Goal: Transaction & Acquisition: Obtain resource

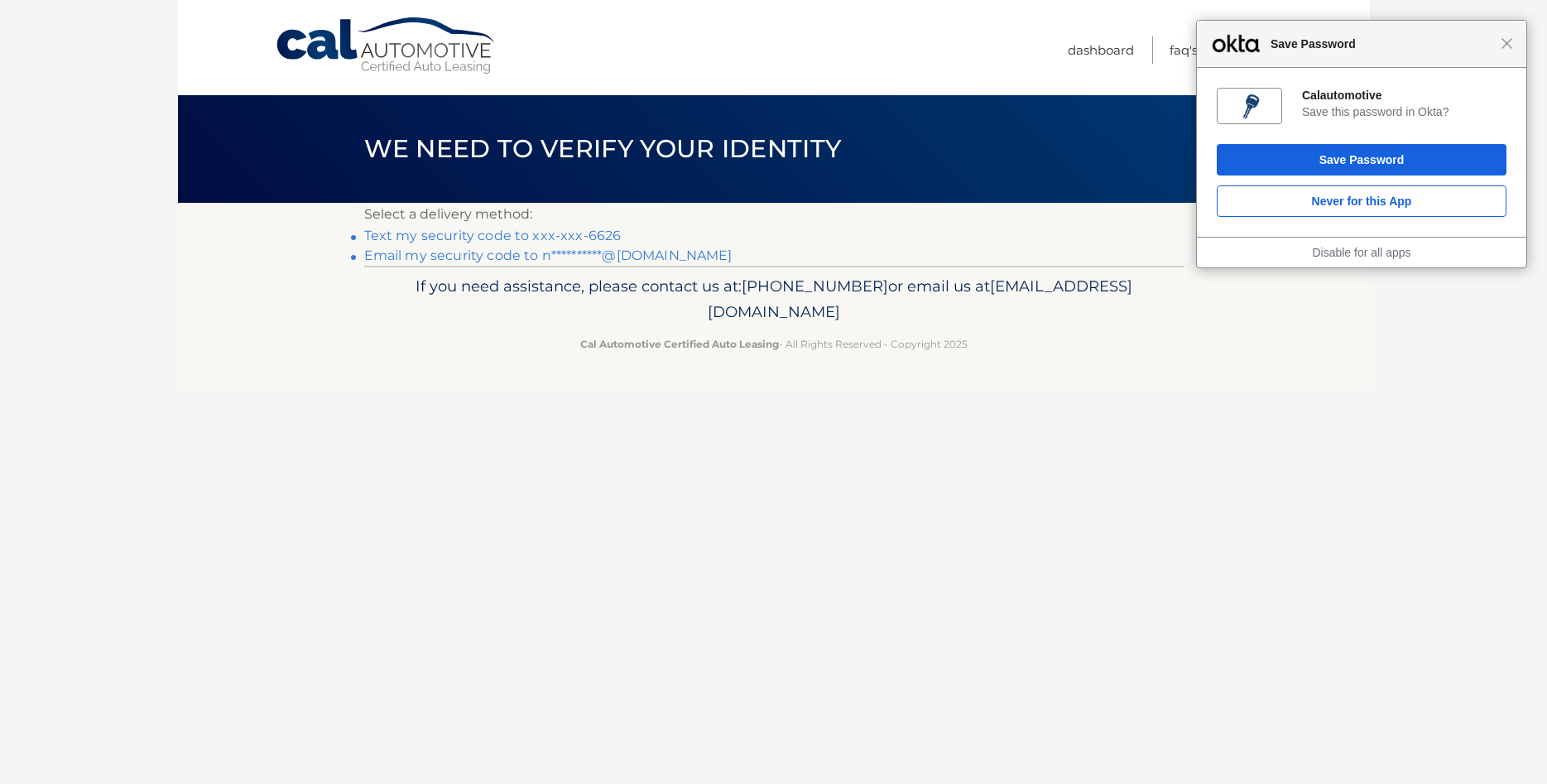
click at [481, 234] on link "Text my security code to xxx-xxx-6626" at bounding box center [492, 235] width 258 height 16
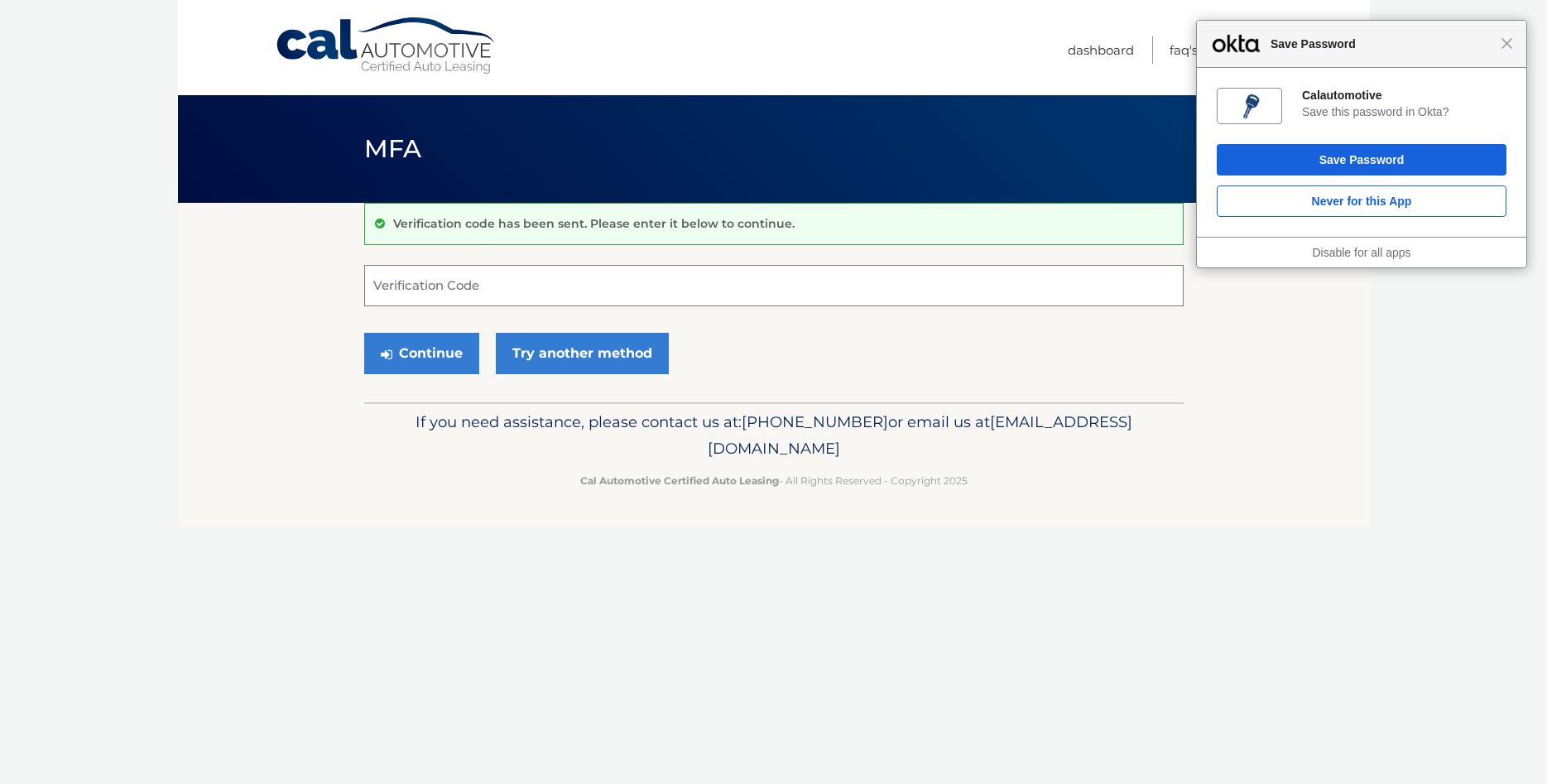
click at [426, 282] on input "Verification Code" at bounding box center [774, 285] width 820 height 41
type input "381637"
click at [392, 343] on button "Continue" at bounding box center [421, 353] width 115 height 41
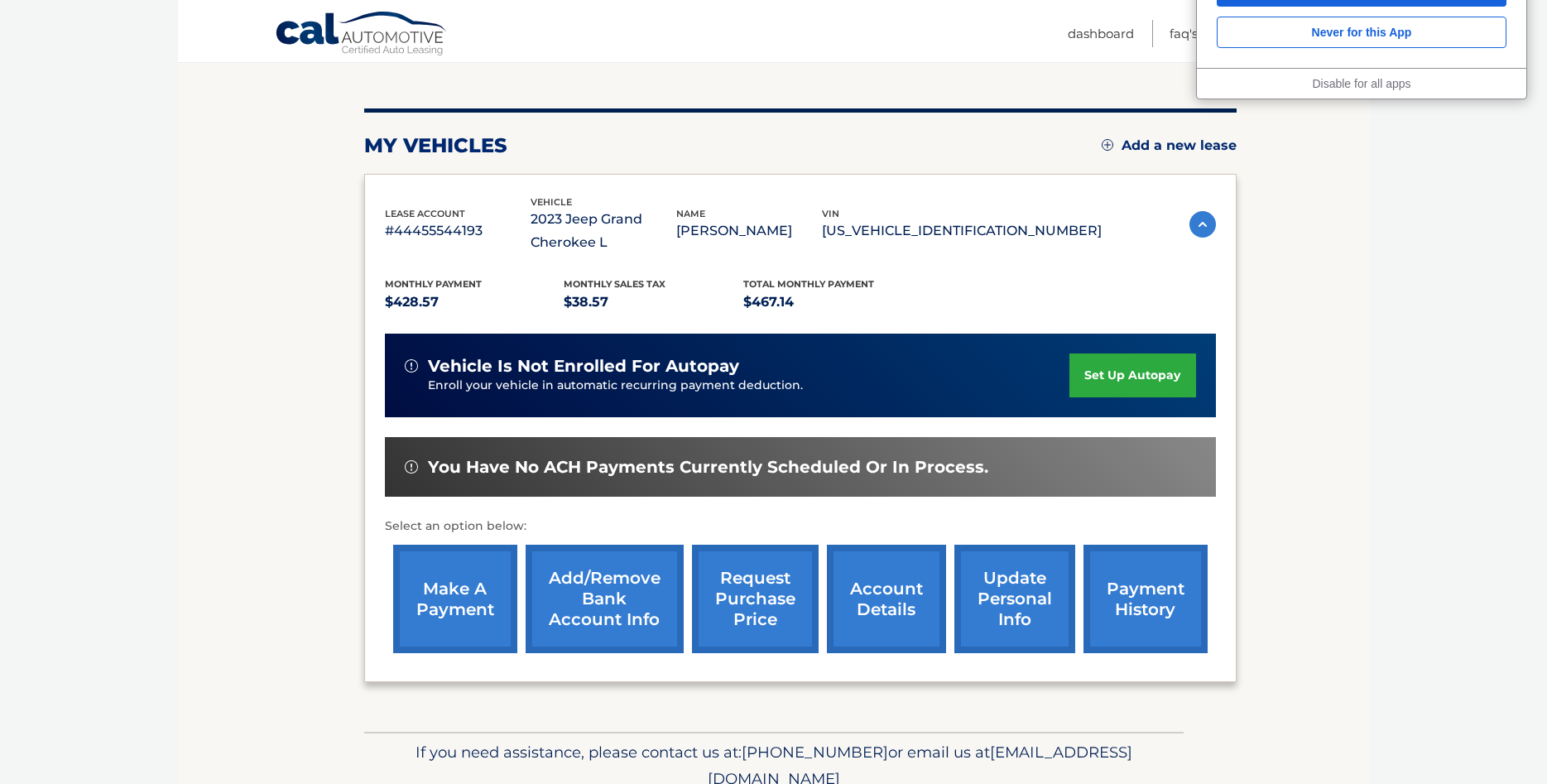
scroll to position [253, 0]
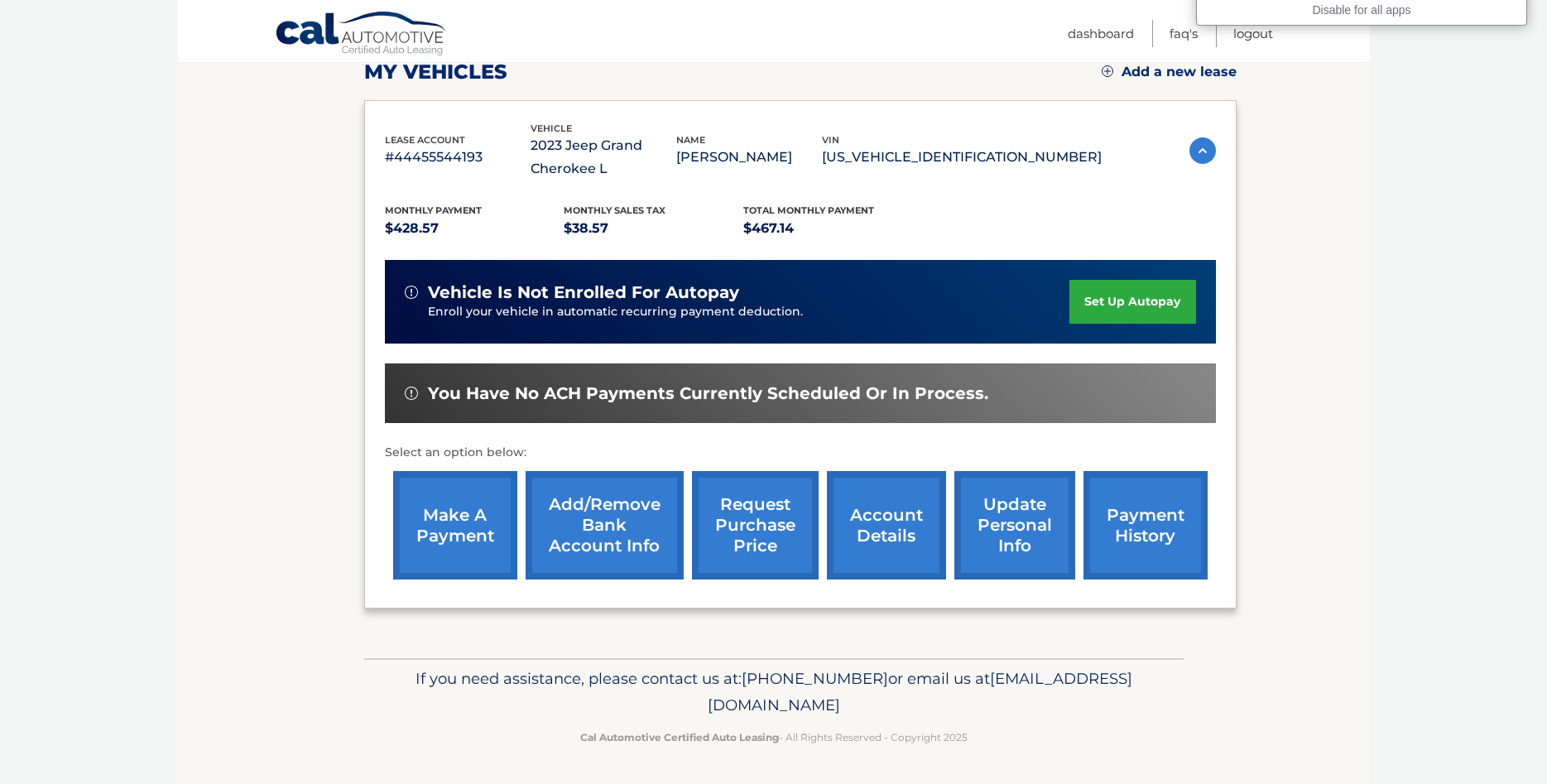
click at [722, 546] on link "request purchase price" at bounding box center [756, 525] width 127 height 108
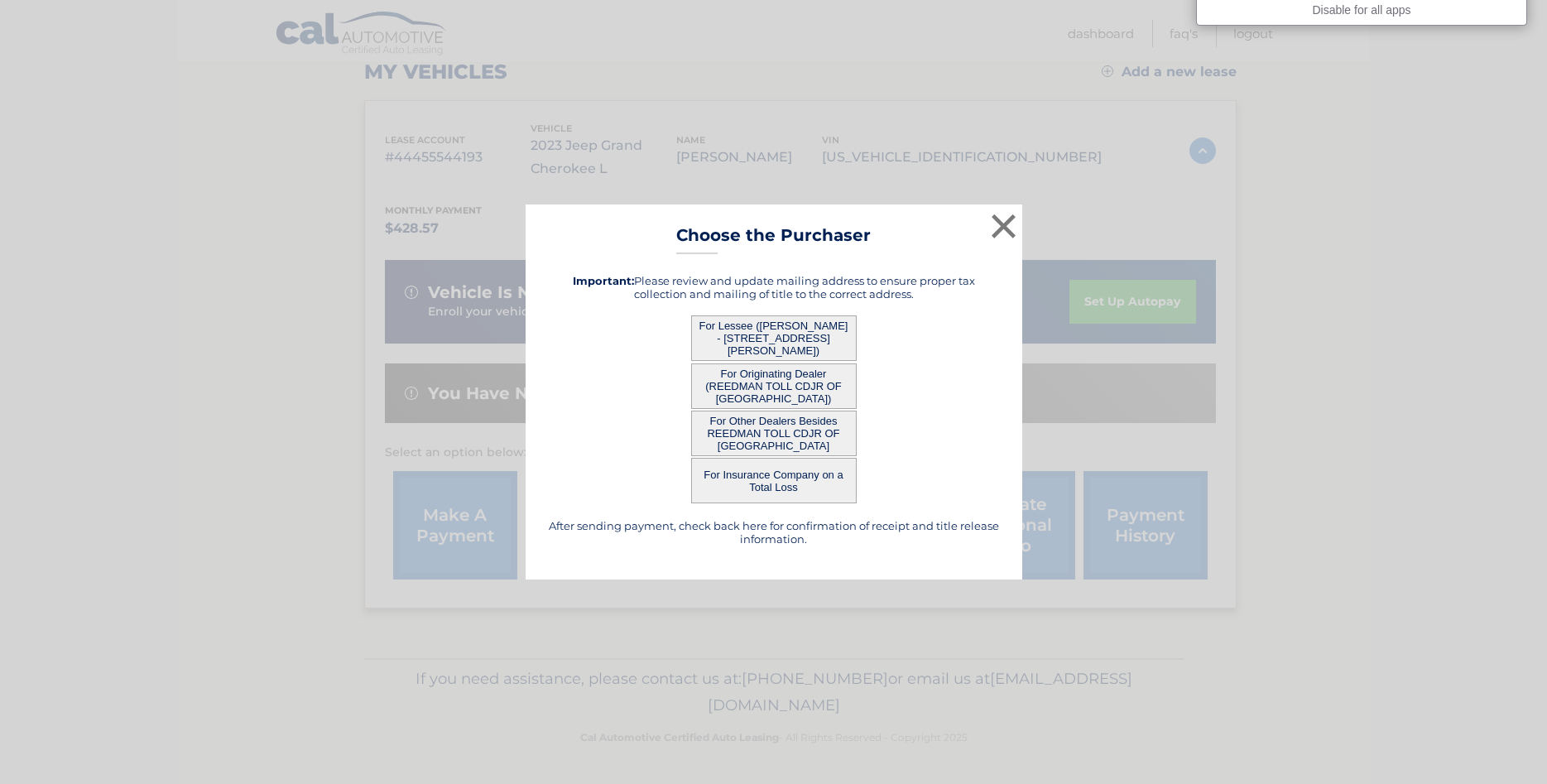
click at [793, 336] on button "For Lessee ([PERSON_NAME] - [STREET_ADDRESS][PERSON_NAME])" at bounding box center [774, 338] width 166 height 46
click at [784, 344] on button "For Lessee ([PERSON_NAME] - [STREET_ADDRESS][PERSON_NAME])" at bounding box center [774, 338] width 166 height 46
click at [590, 525] on h5 "After sending payment, check back here for confirmation of receipt and title re…" at bounding box center [774, 532] width 455 height 27
click at [749, 342] on button "For Lessee ([PERSON_NAME] - [STREET_ADDRESS][PERSON_NAME])" at bounding box center [774, 338] width 166 height 46
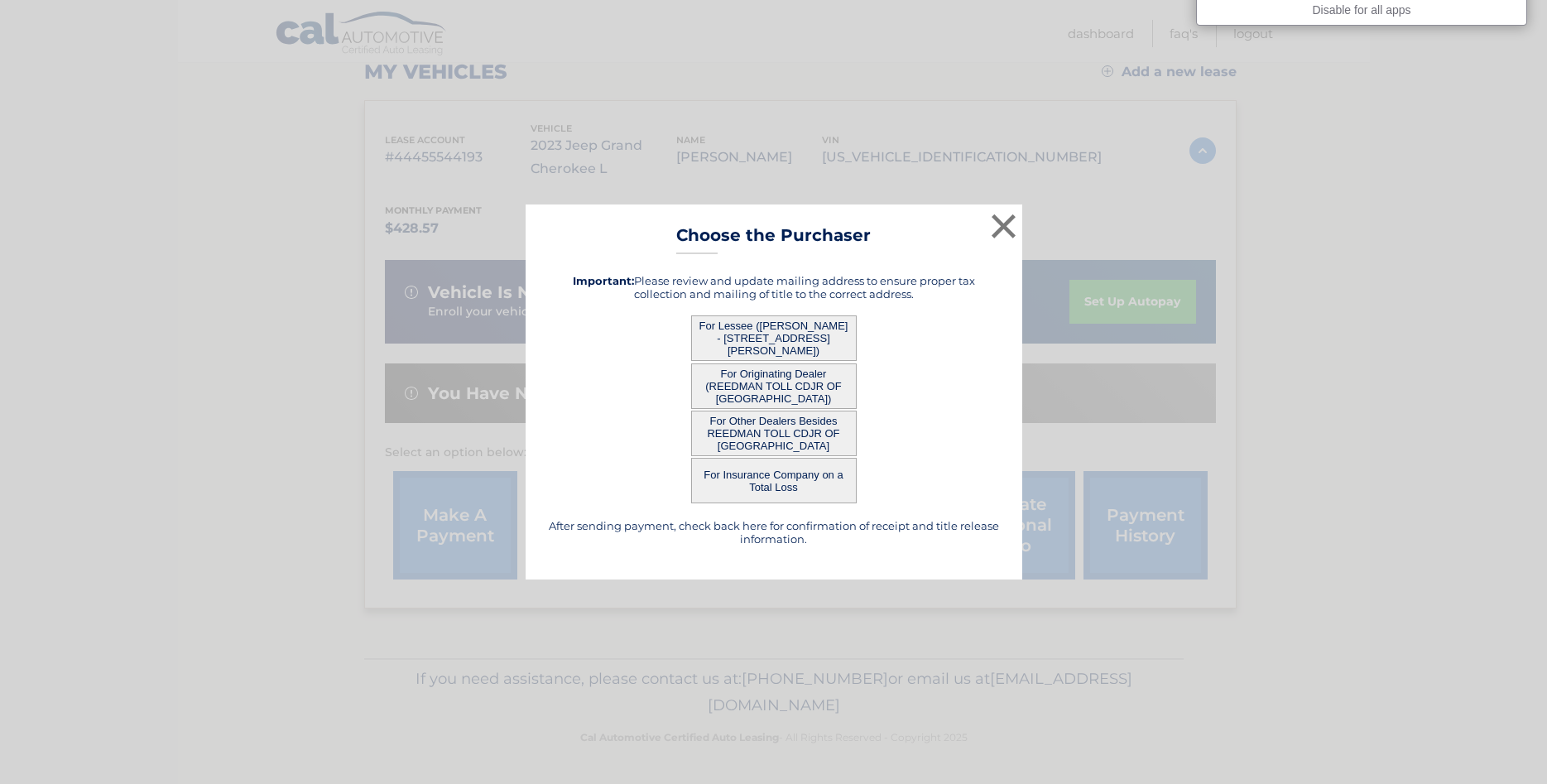
click at [752, 378] on button "For Originating Dealer (REEDMAN TOLL CDJR OF [GEOGRAPHIC_DATA])" at bounding box center [774, 386] width 166 height 46
click at [756, 439] on button "For Other Dealers Besides REEDMAN TOLL CDJR OF [GEOGRAPHIC_DATA]" at bounding box center [774, 434] width 166 height 46
click at [757, 482] on button "For Insurance Company on a Total Loss" at bounding box center [774, 480] width 166 height 46
click at [1000, 235] on button "×" at bounding box center [1004, 226] width 33 height 33
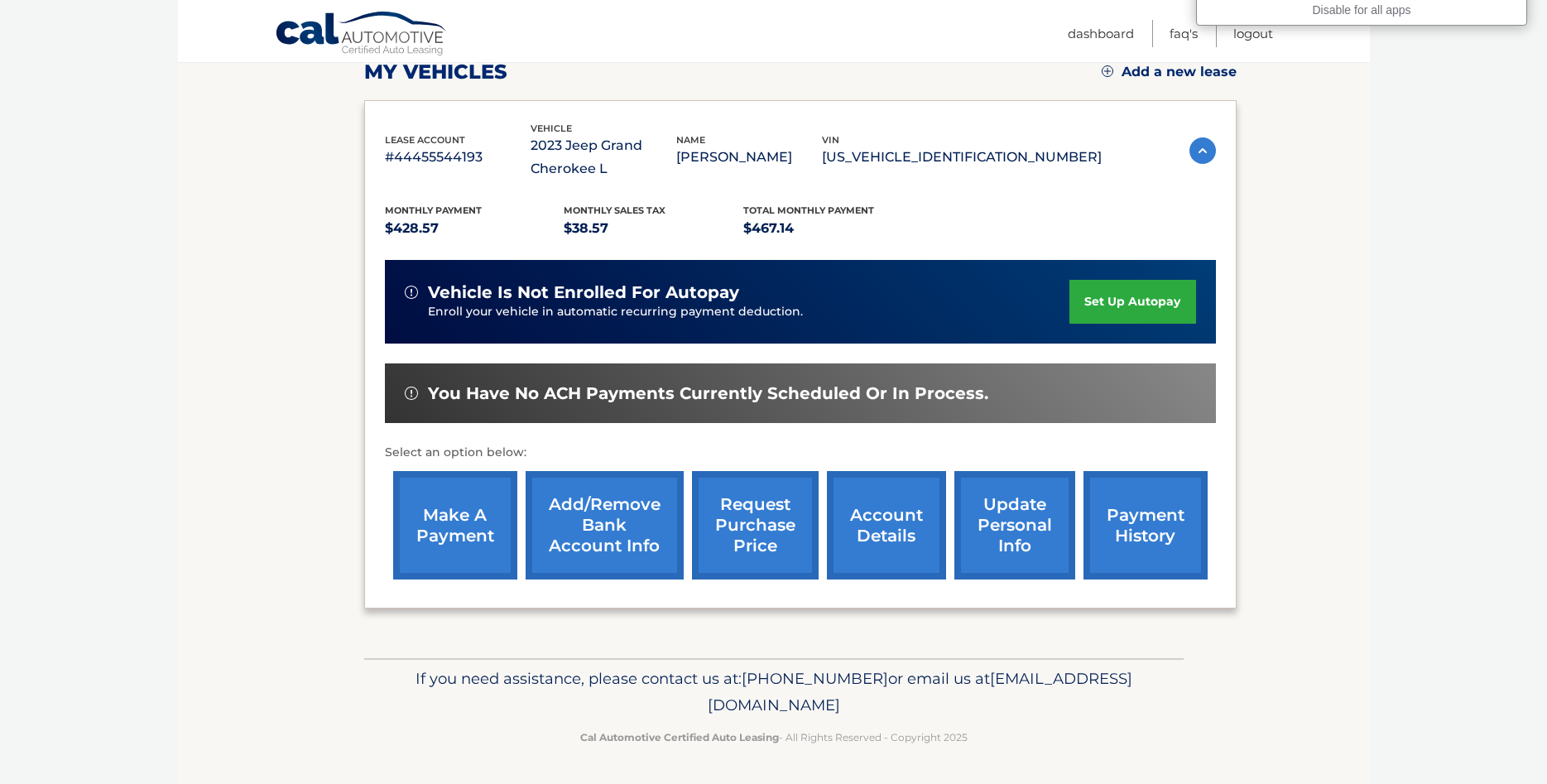
click at [827, 531] on link "account details" at bounding box center [887, 525] width 119 height 108
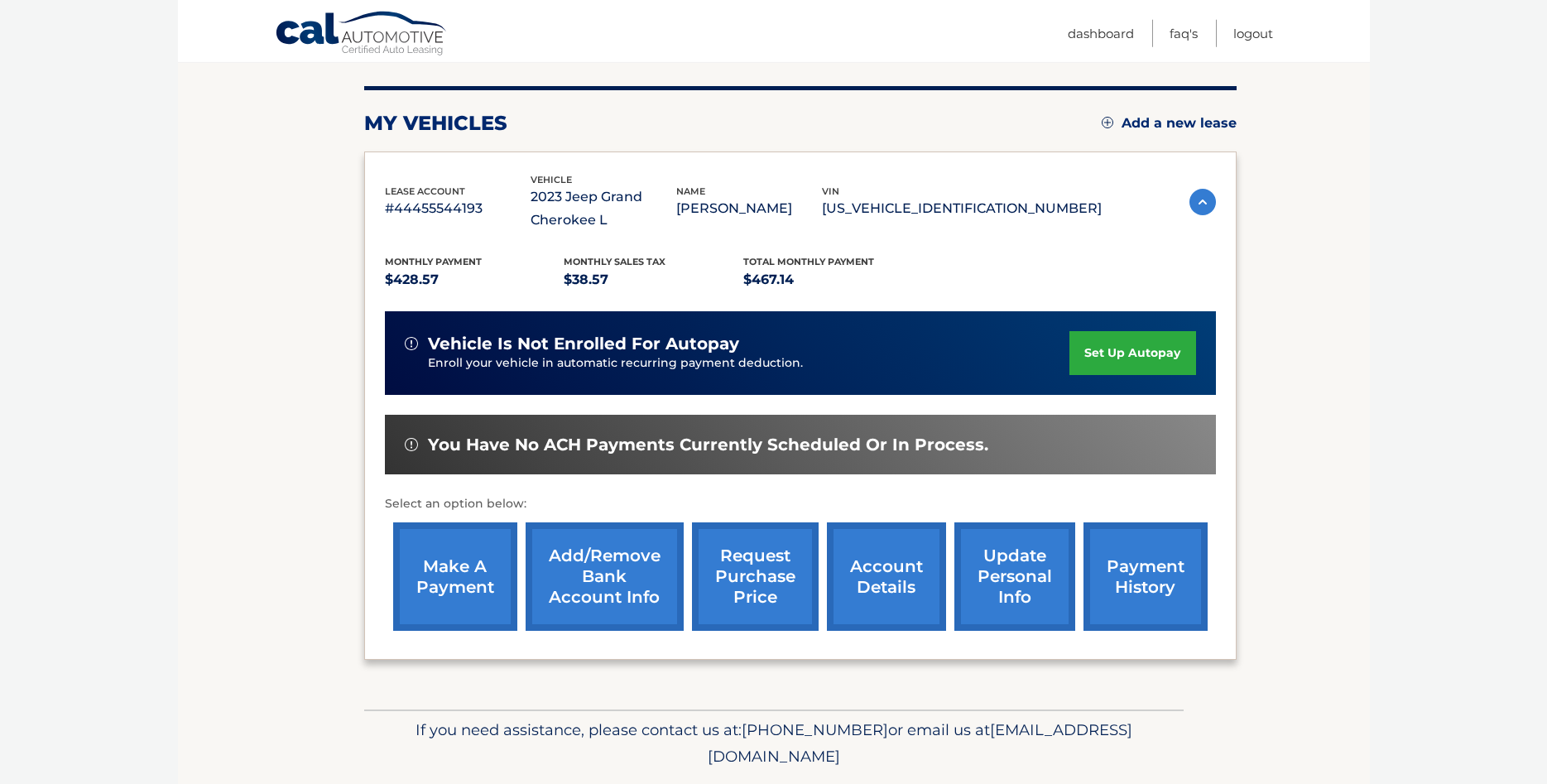
scroll to position [283, 0]
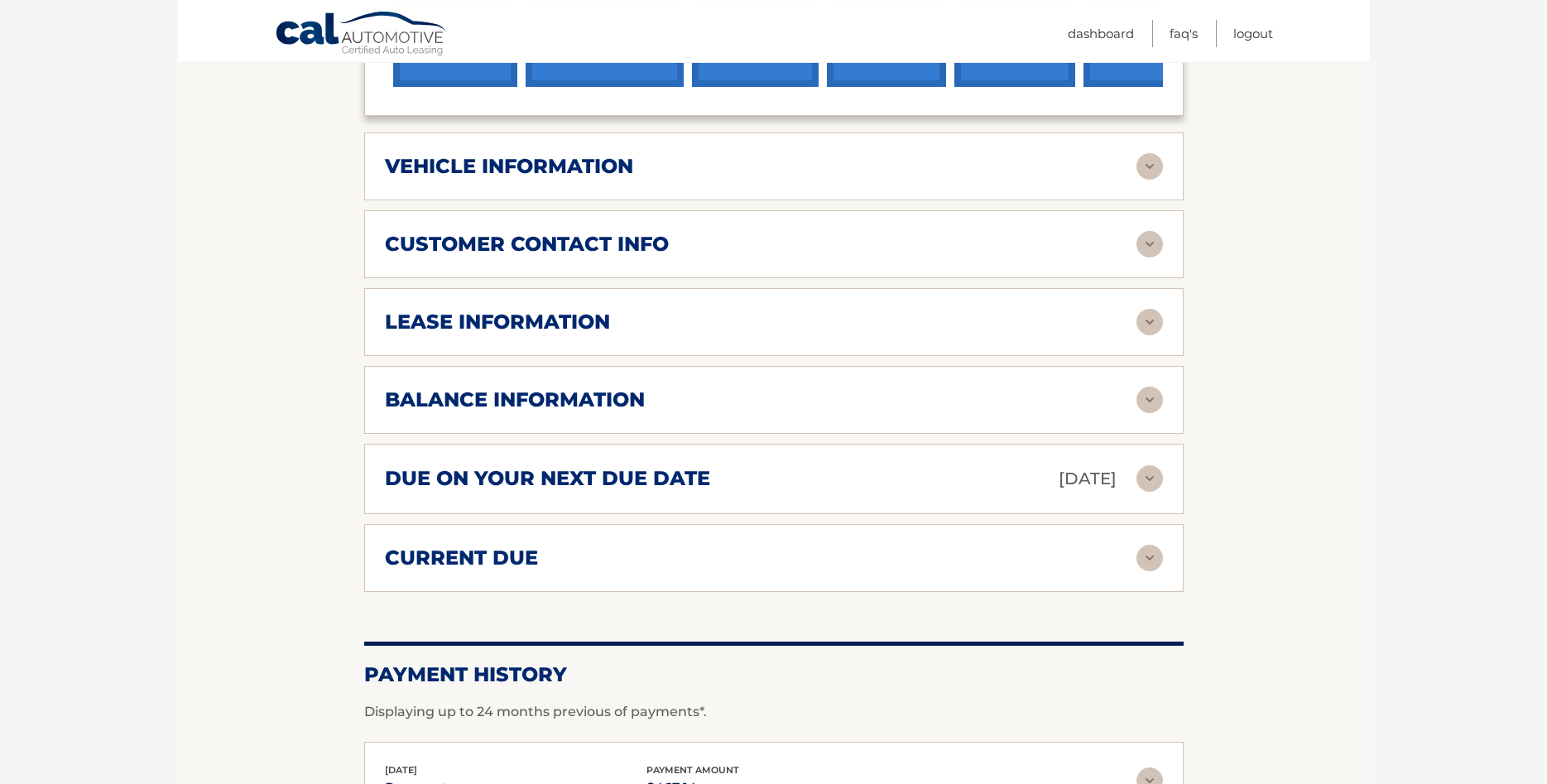
scroll to position [760, 0]
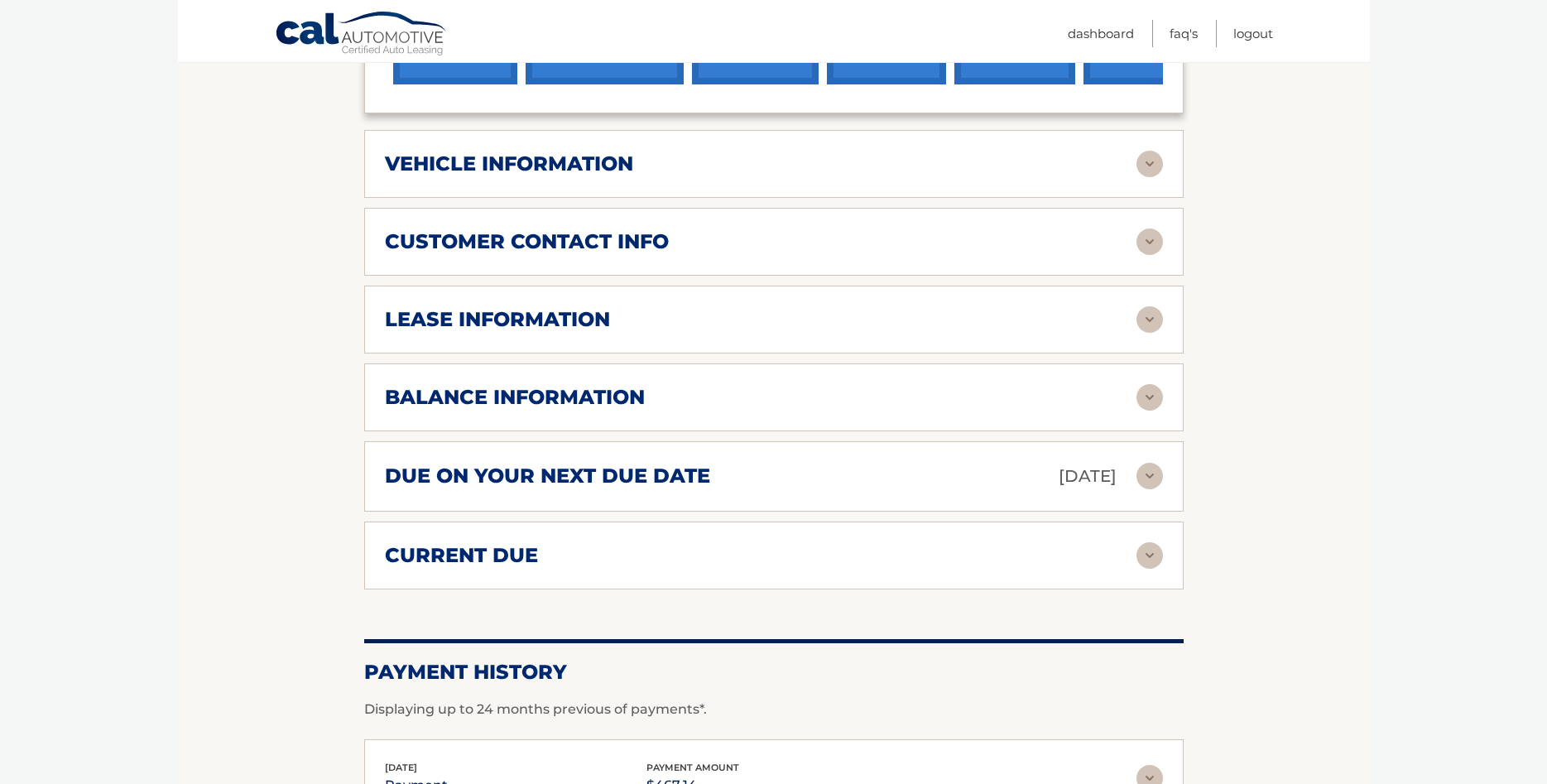
click at [1142, 411] on img at bounding box center [1149, 397] width 27 height 27
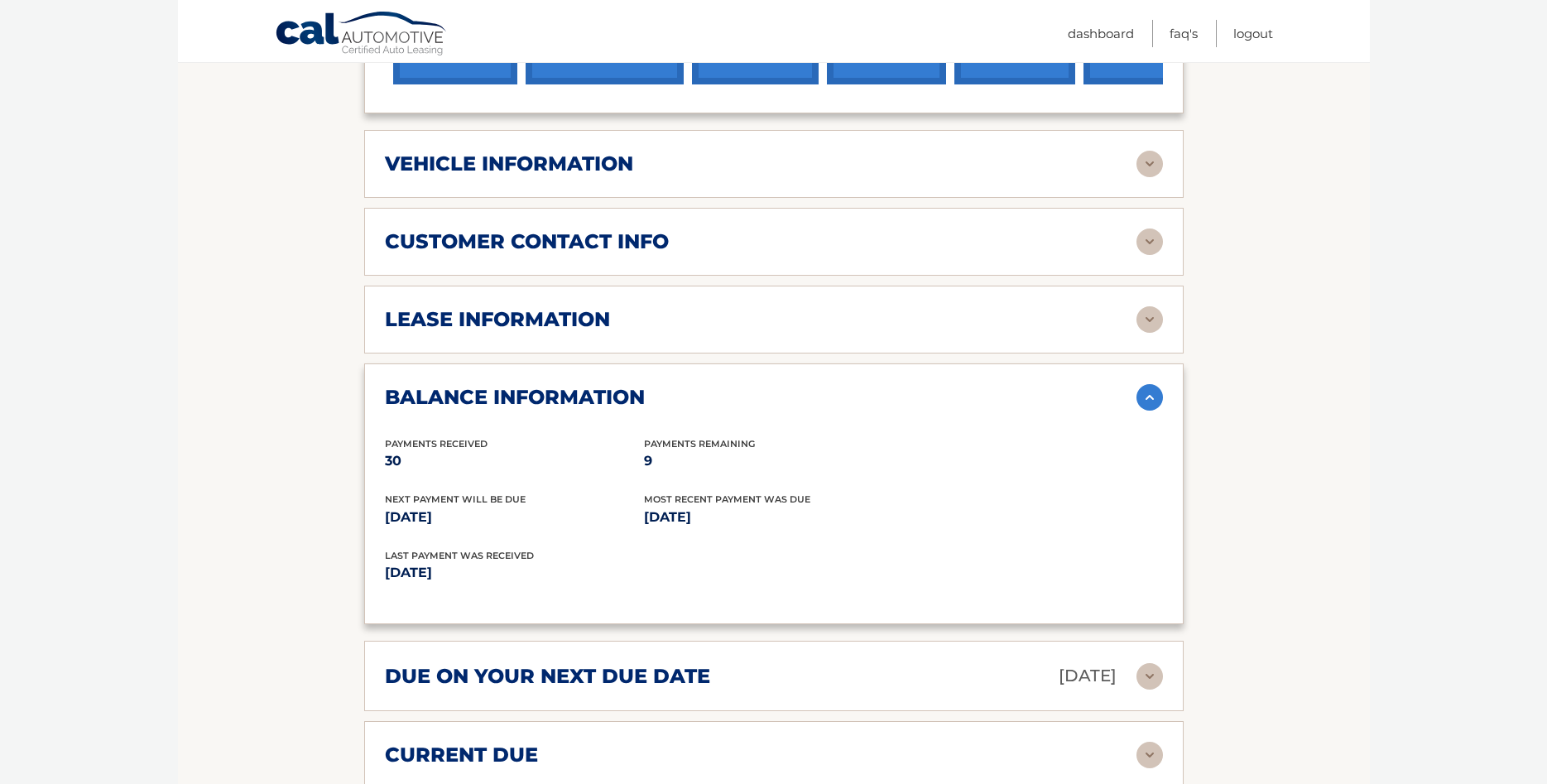
click at [667, 472] on p "9" at bounding box center [773, 460] width 259 height 23
click at [699, 472] on p "9" at bounding box center [773, 460] width 259 height 23
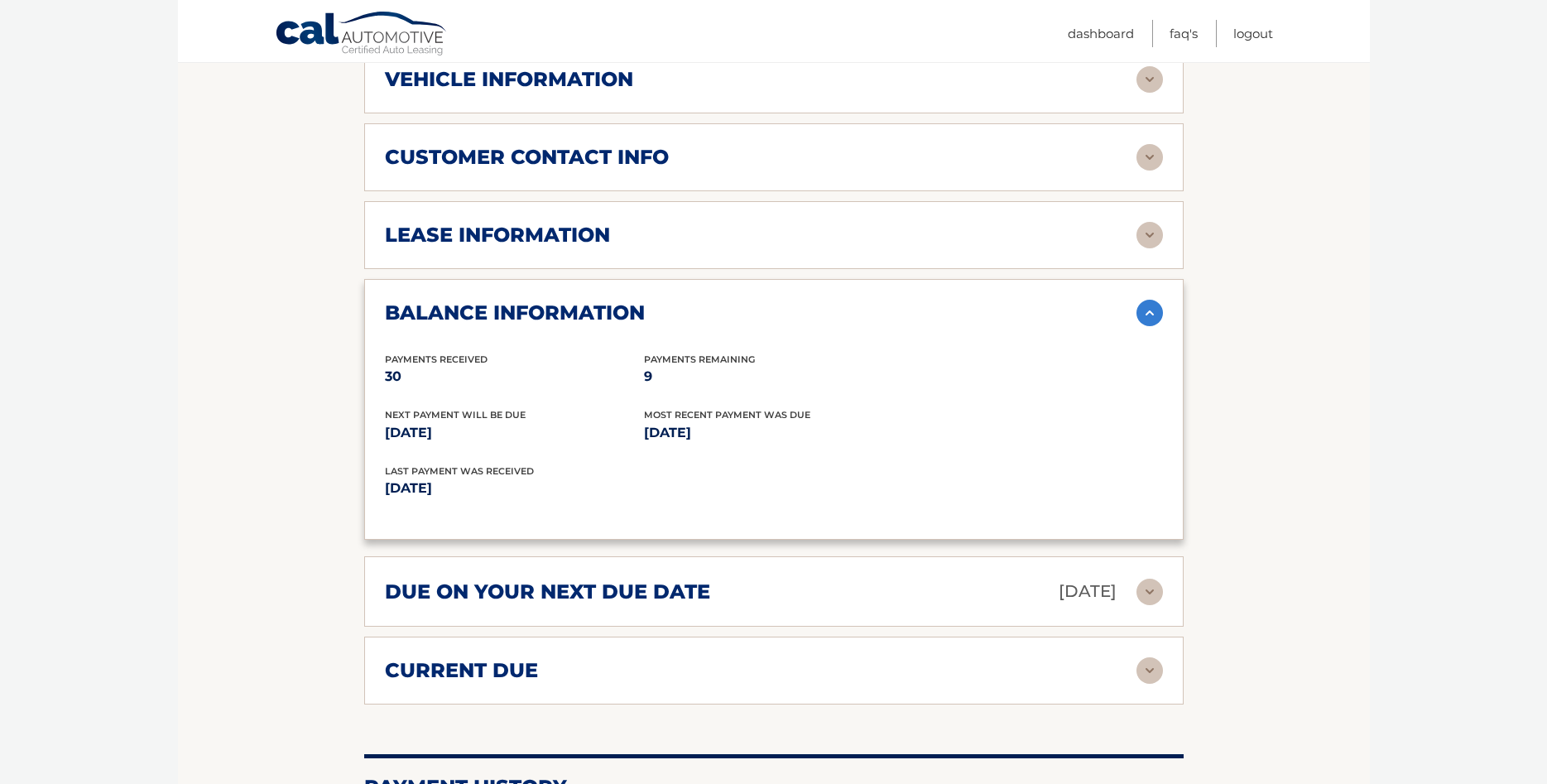
click at [1139, 93] on img at bounding box center [1149, 79] width 27 height 27
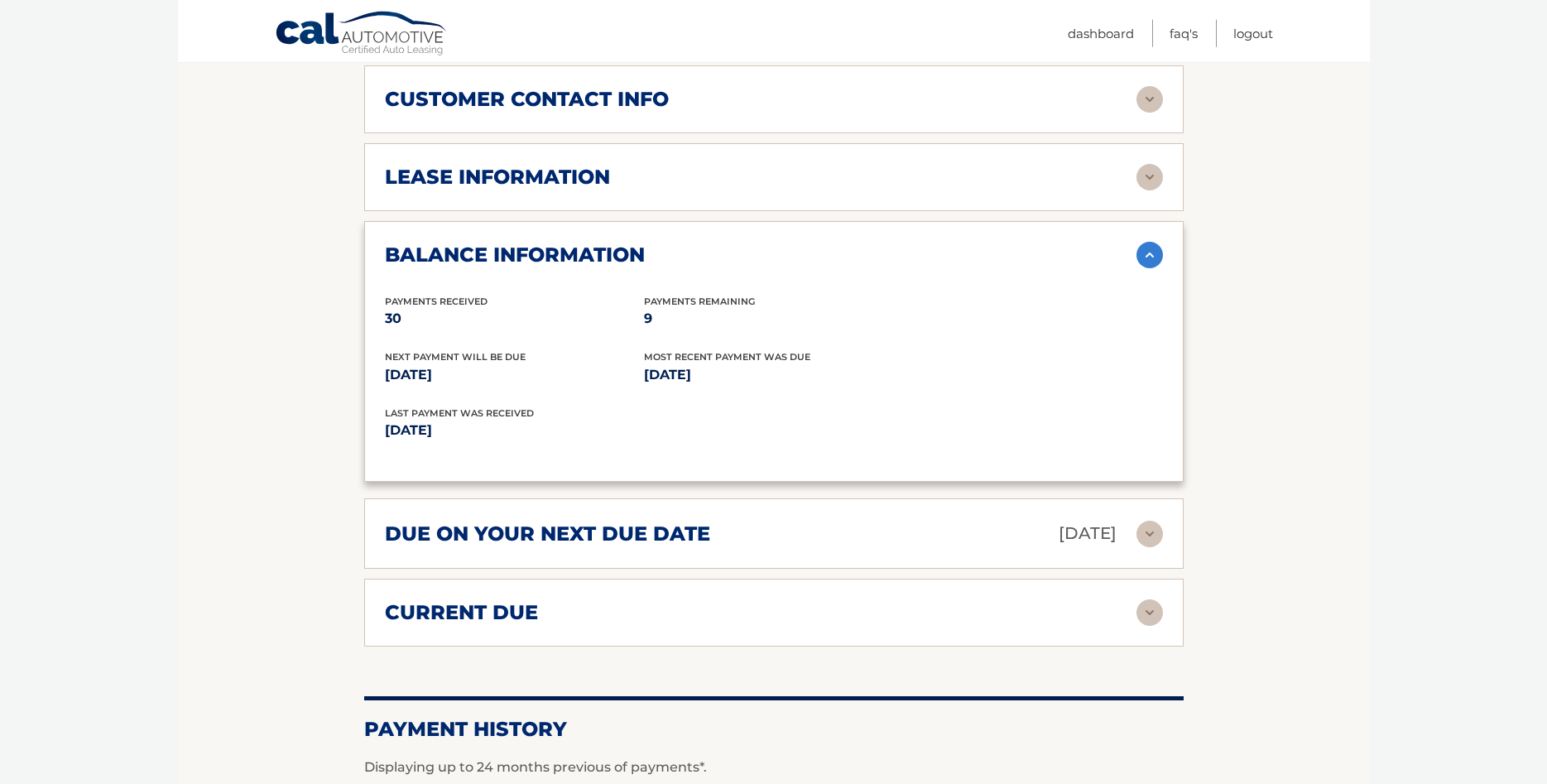
scroll to position [1351, 0]
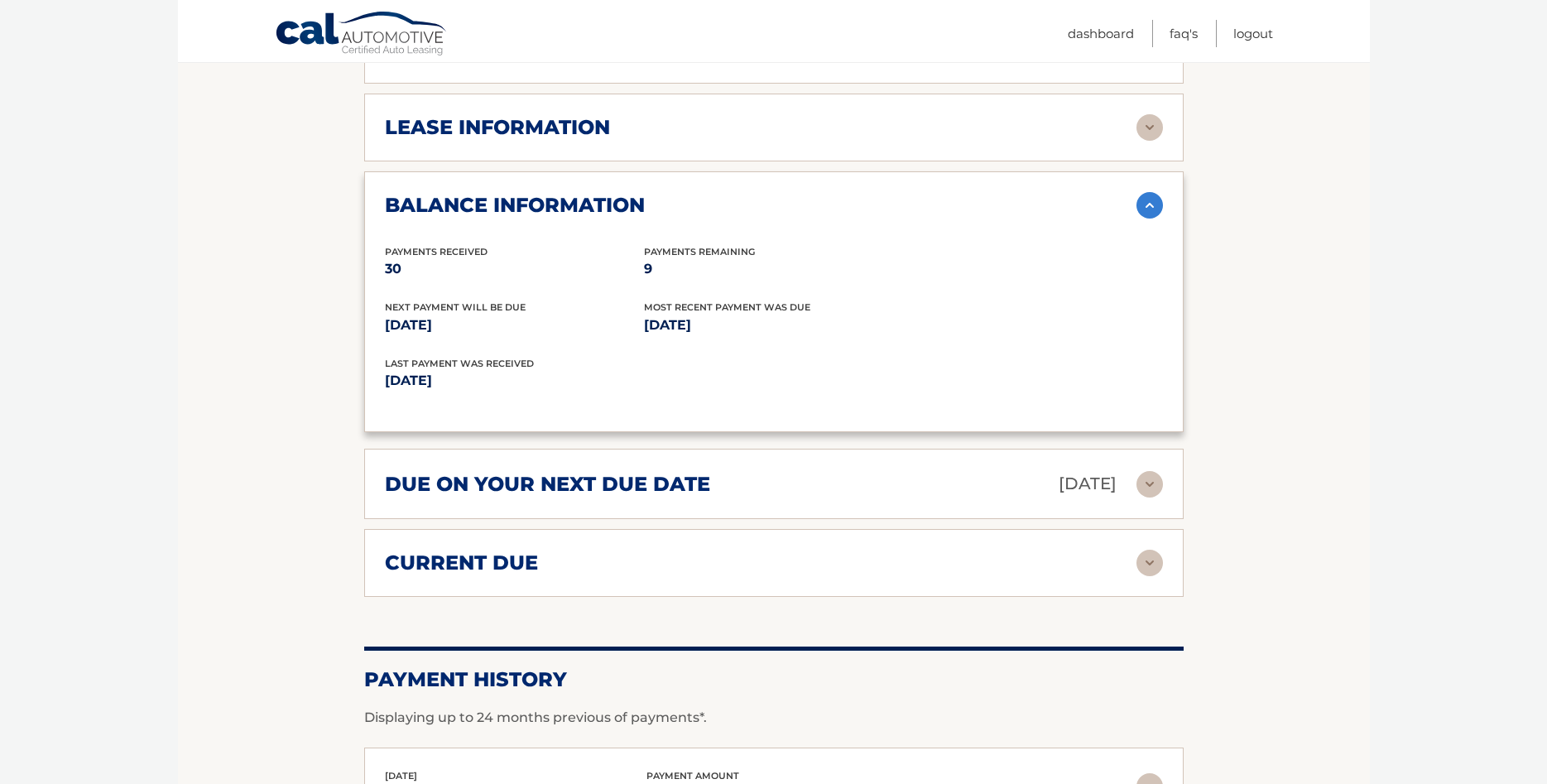
click at [1151, 576] on img at bounding box center [1149, 562] width 27 height 27
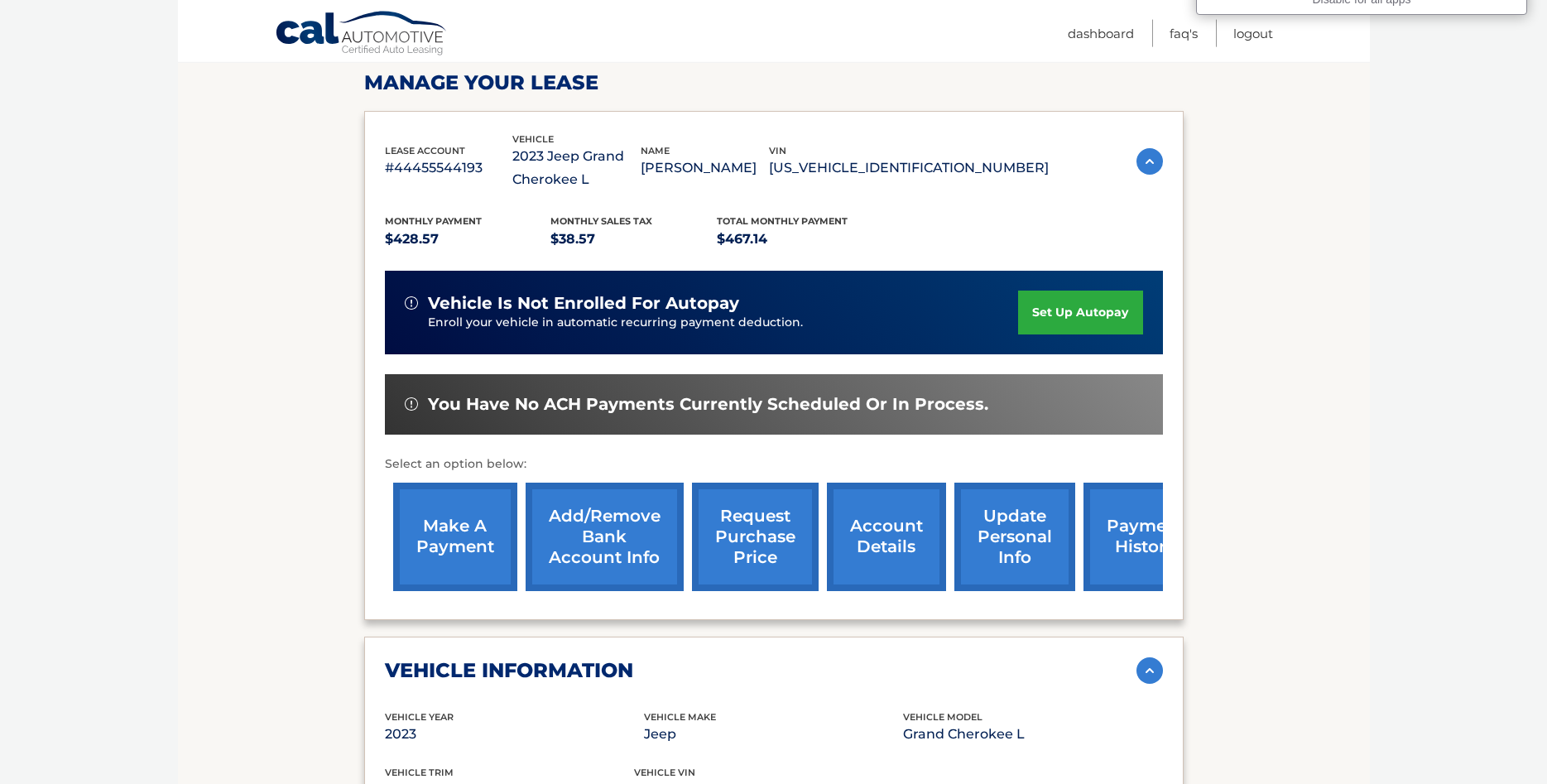
scroll to position [283, 0]
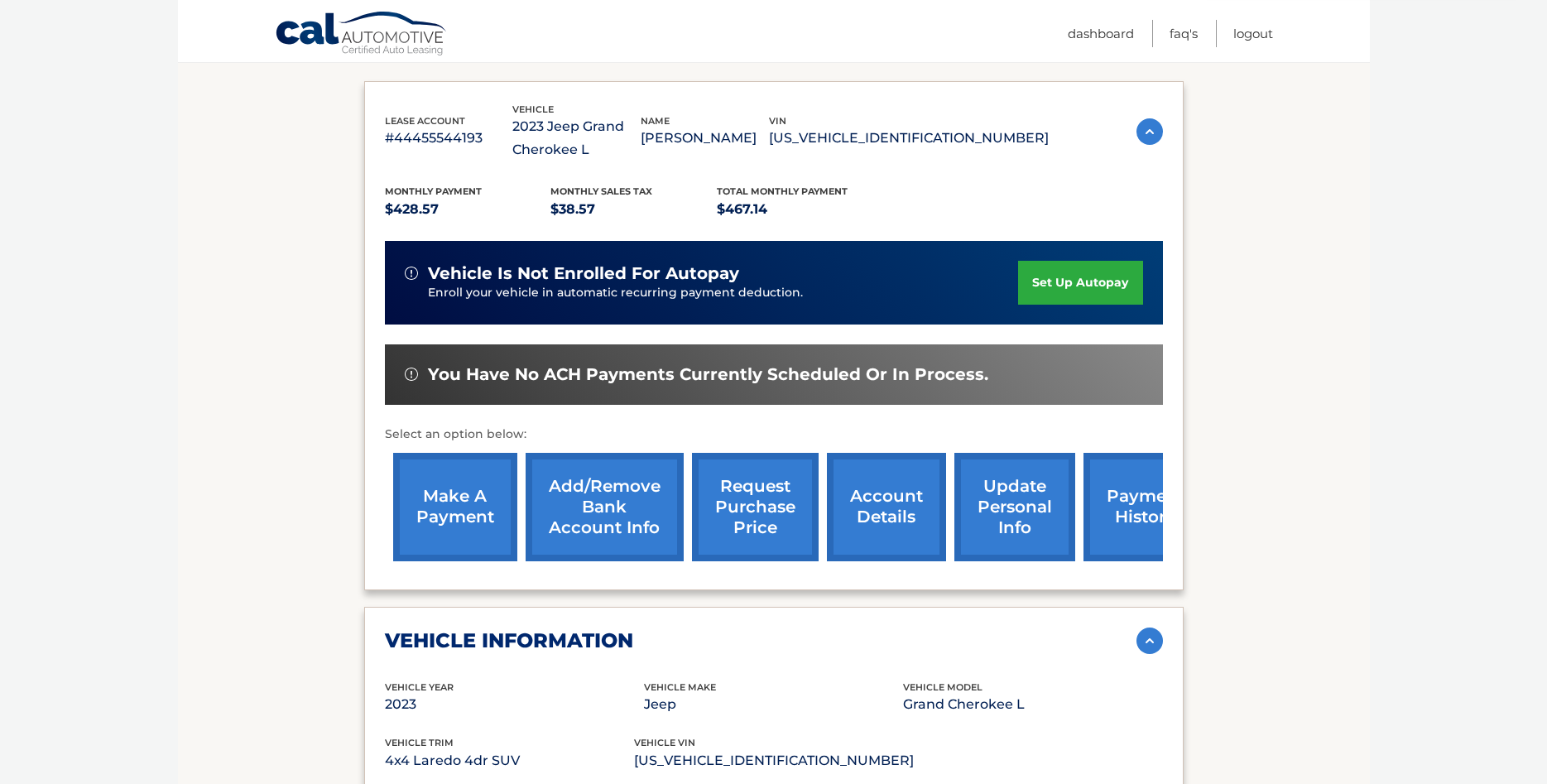
click at [724, 511] on link "request purchase price" at bounding box center [756, 507] width 127 height 108
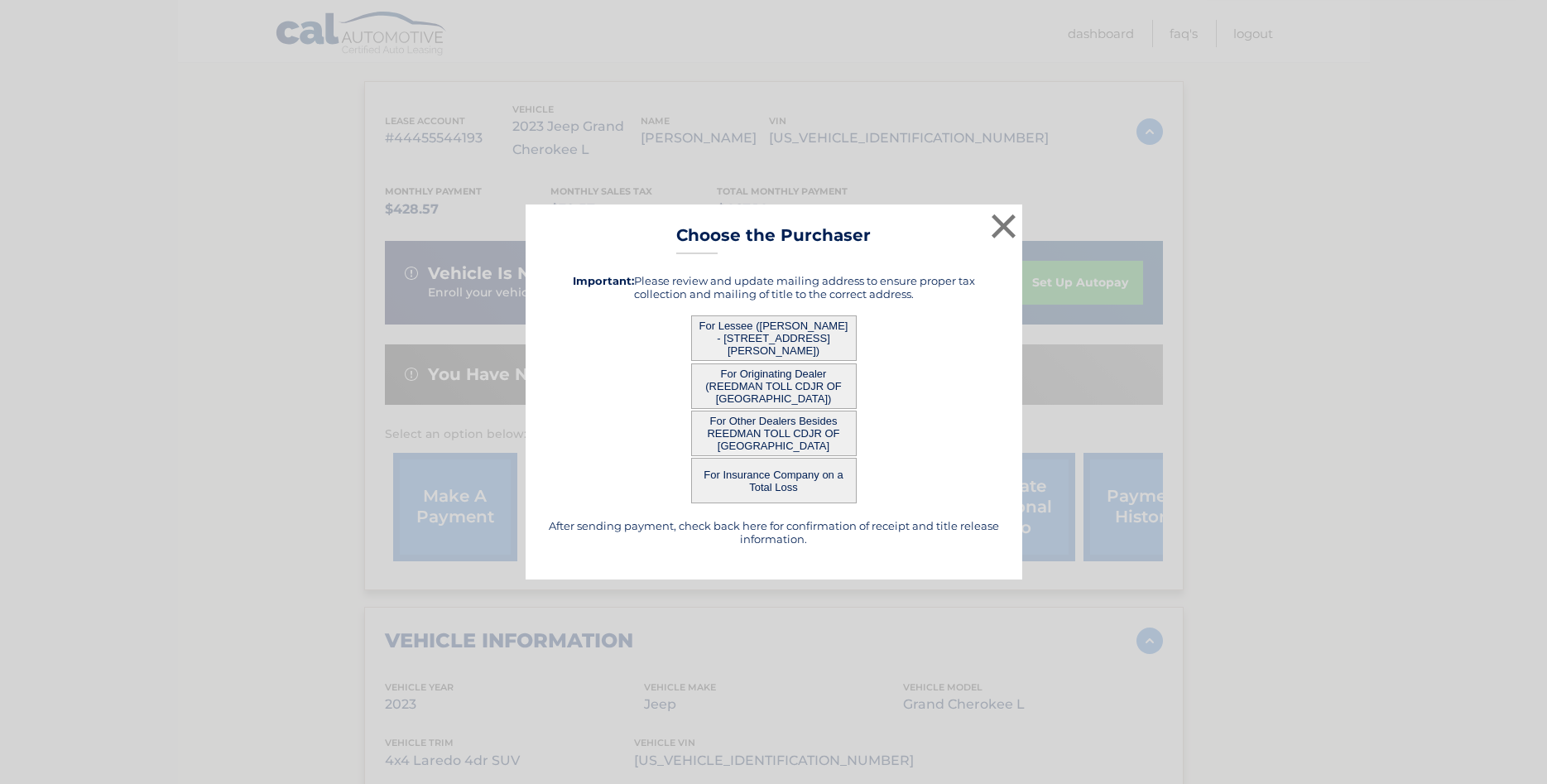
click at [771, 316] on button "For Lessee (NICOLE CASSIDY - 359 HOLT LN, , SPRINGFIELD, PA 19064)" at bounding box center [774, 338] width 166 height 46
click at [858, 328] on div "For Lessee (NICOLE CASSIDY - 359 HOLT LN, , SPRINGFIELD, PA 19064)" at bounding box center [774, 338] width 455 height 46
click at [836, 336] on button "For Lessee ([PERSON_NAME] - [STREET_ADDRESS][PERSON_NAME])" at bounding box center [774, 338] width 166 height 46
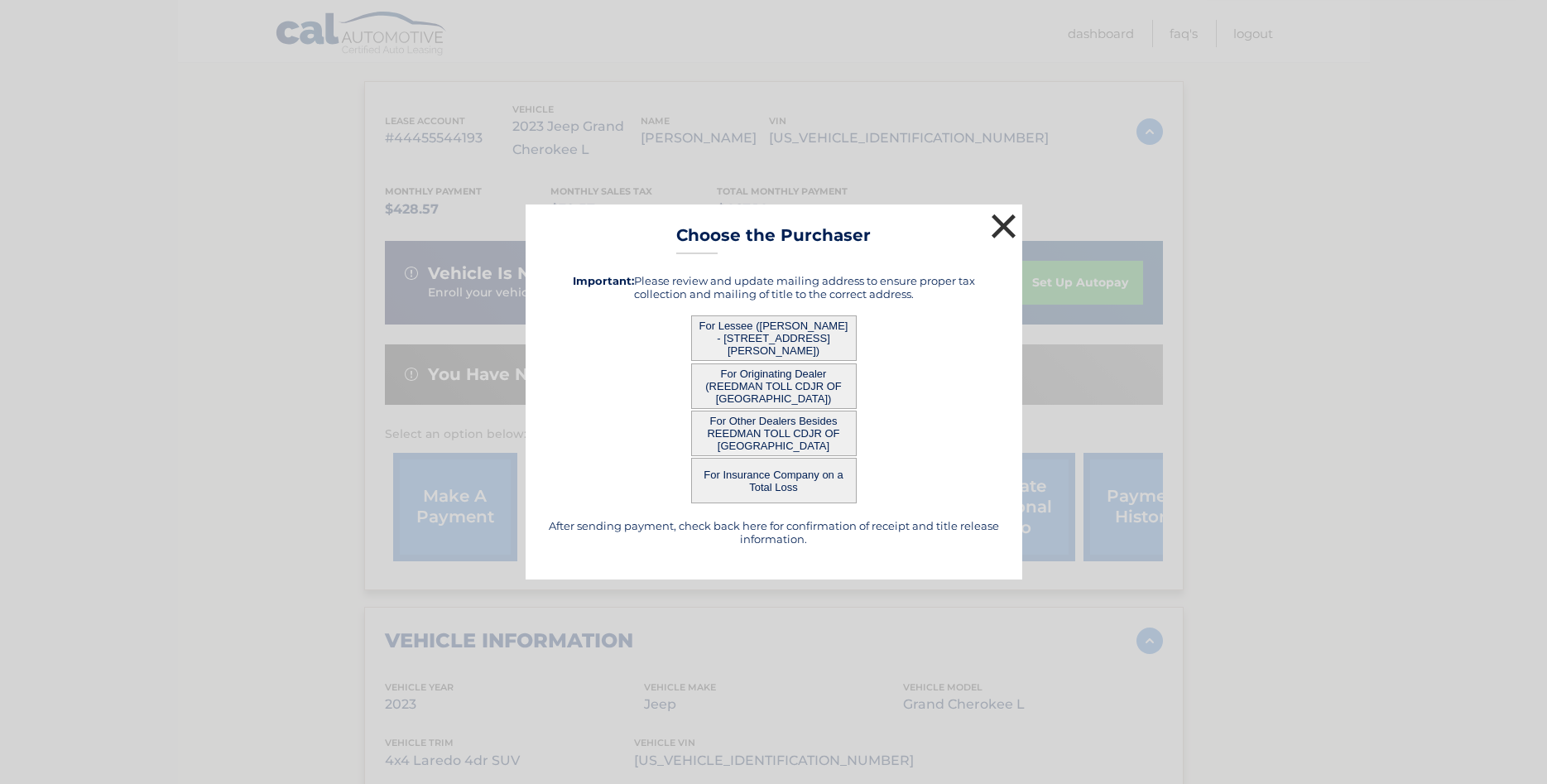
click at [998, 225] on button "×" at bounding box center [1004, 226] width 33 height 33
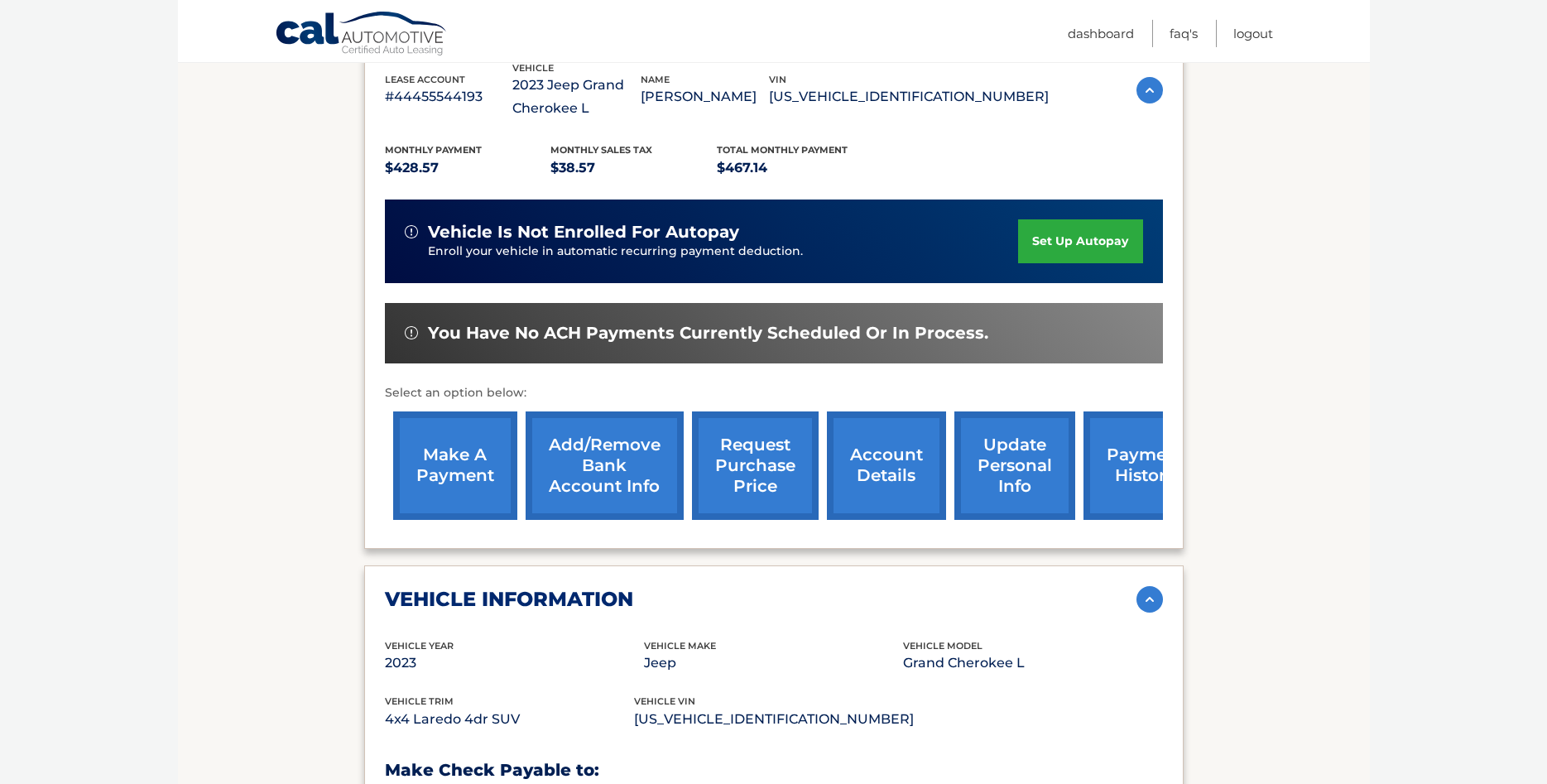
scroll to position [368, 0]
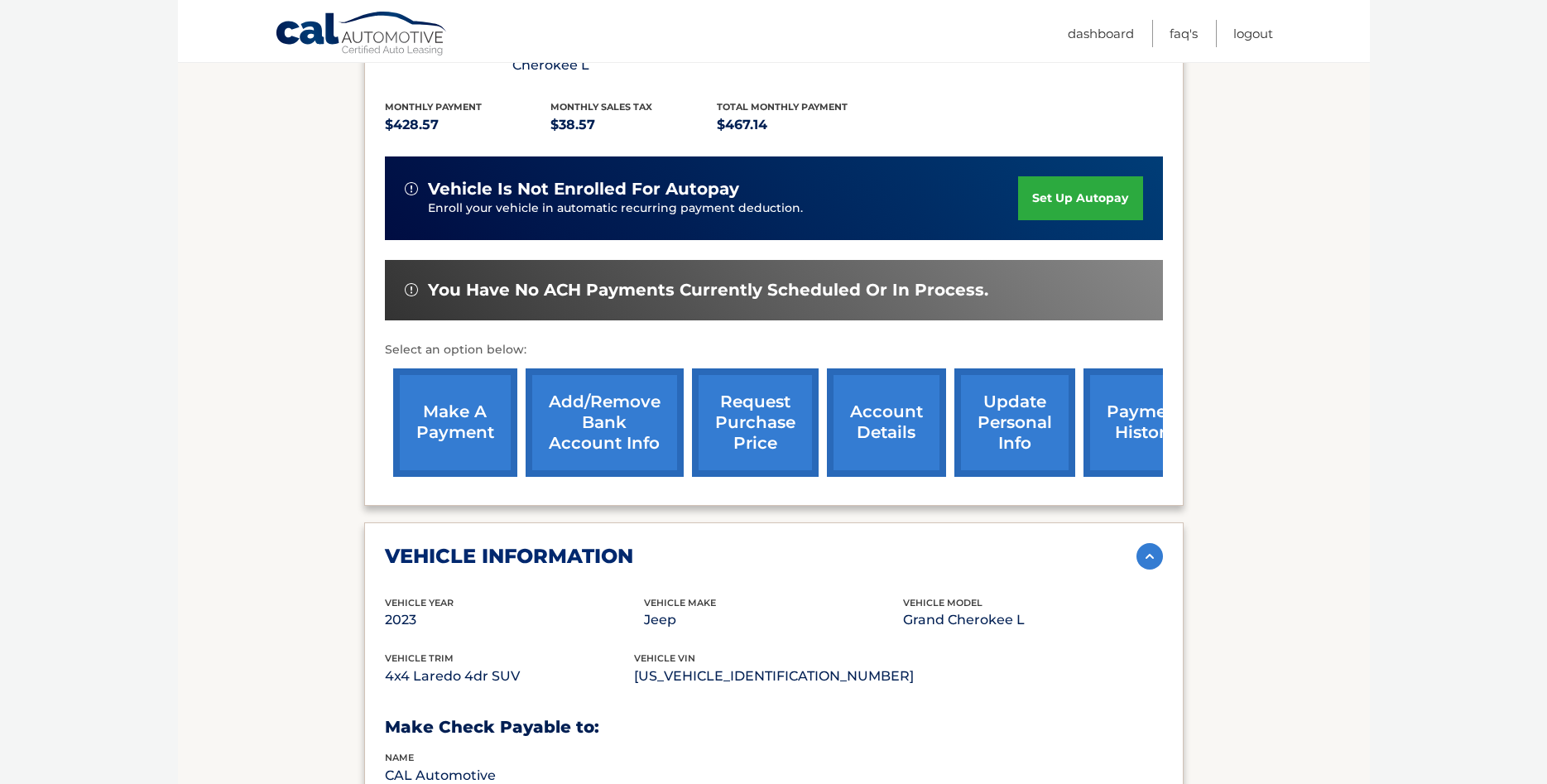
click at [827, 455] on link "account details" at bounding box center [887, 423] width 119 height 108
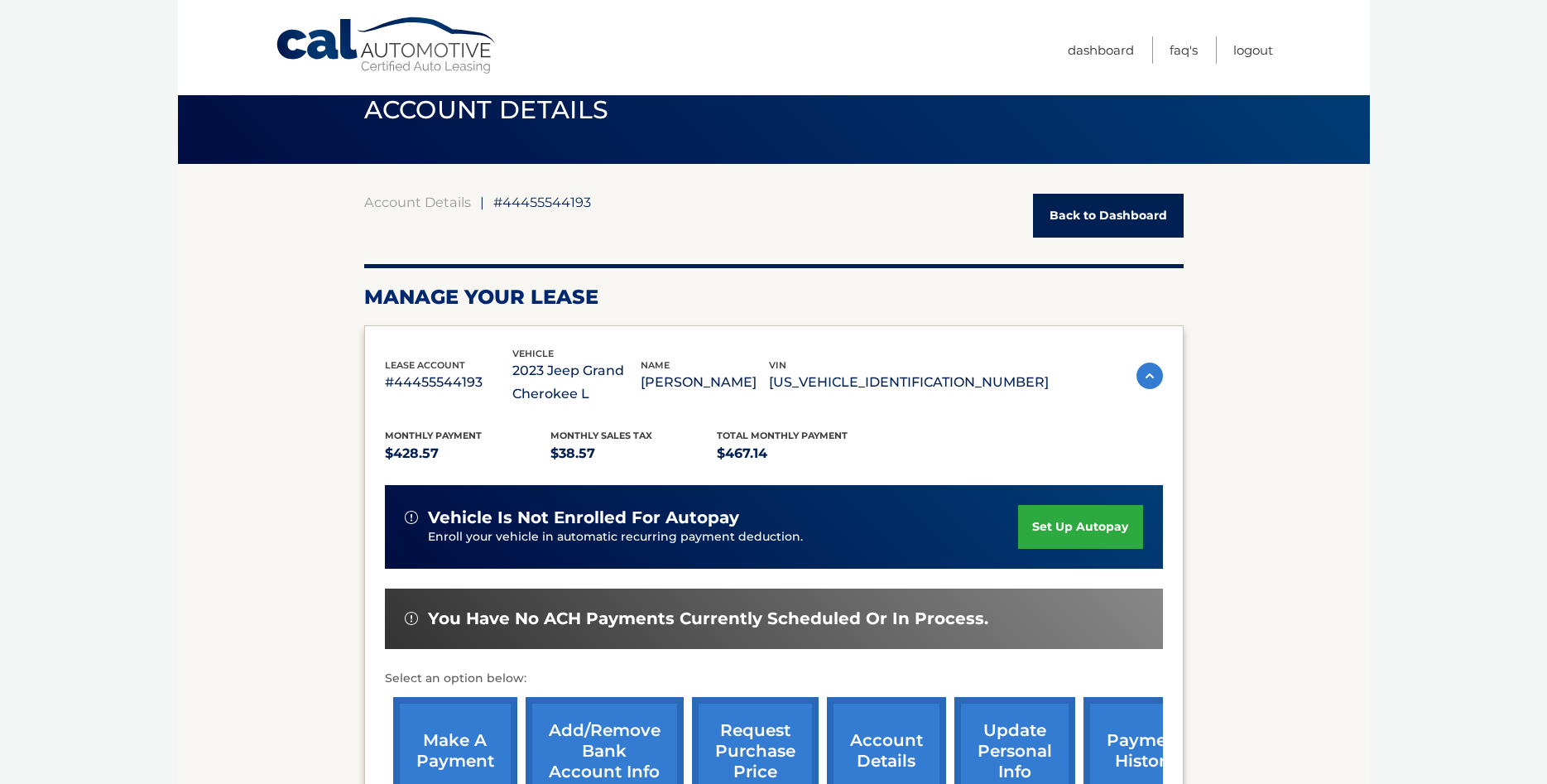
scroll to position [0, 0]
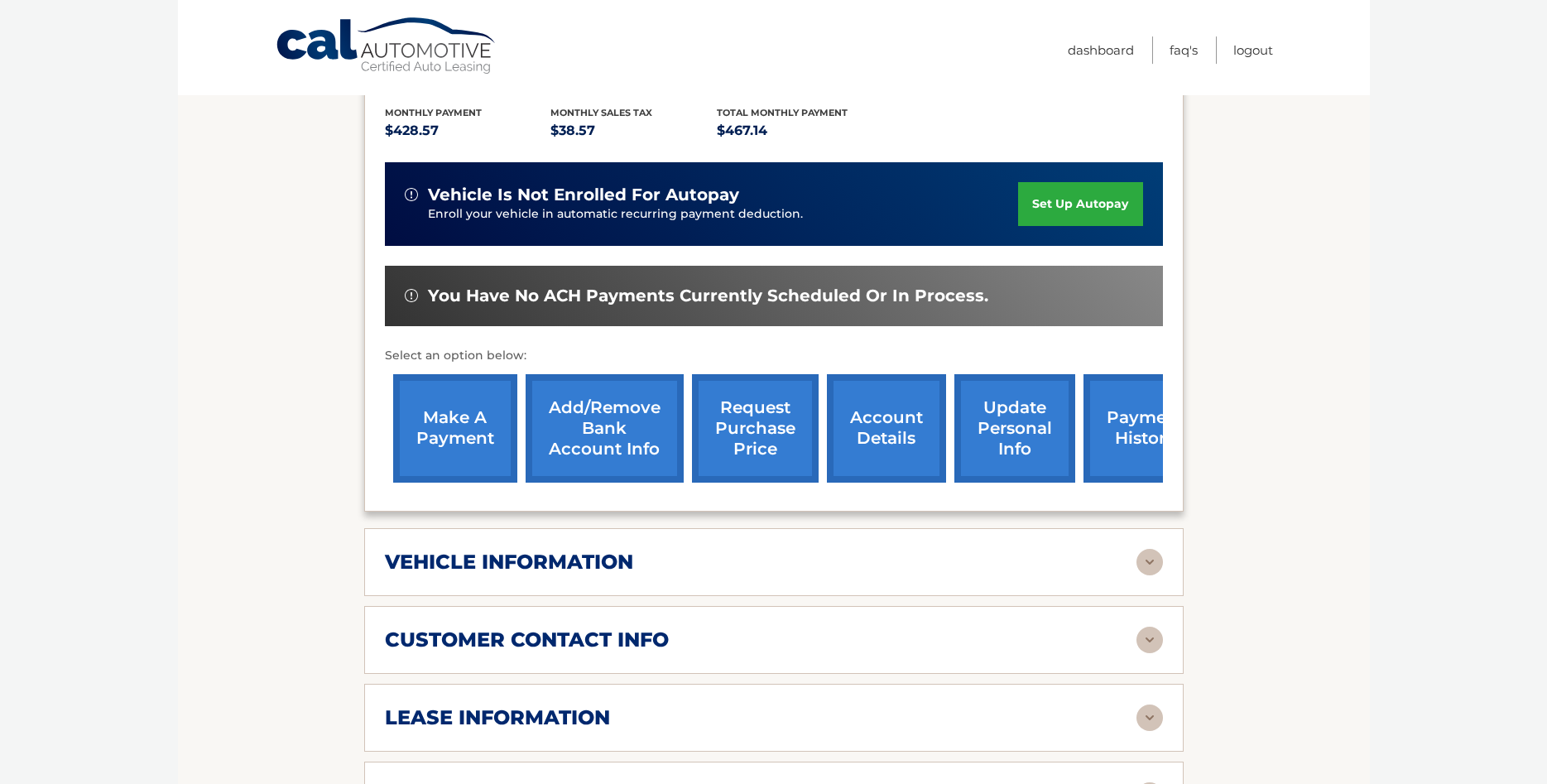
scroll to position [506, 0]
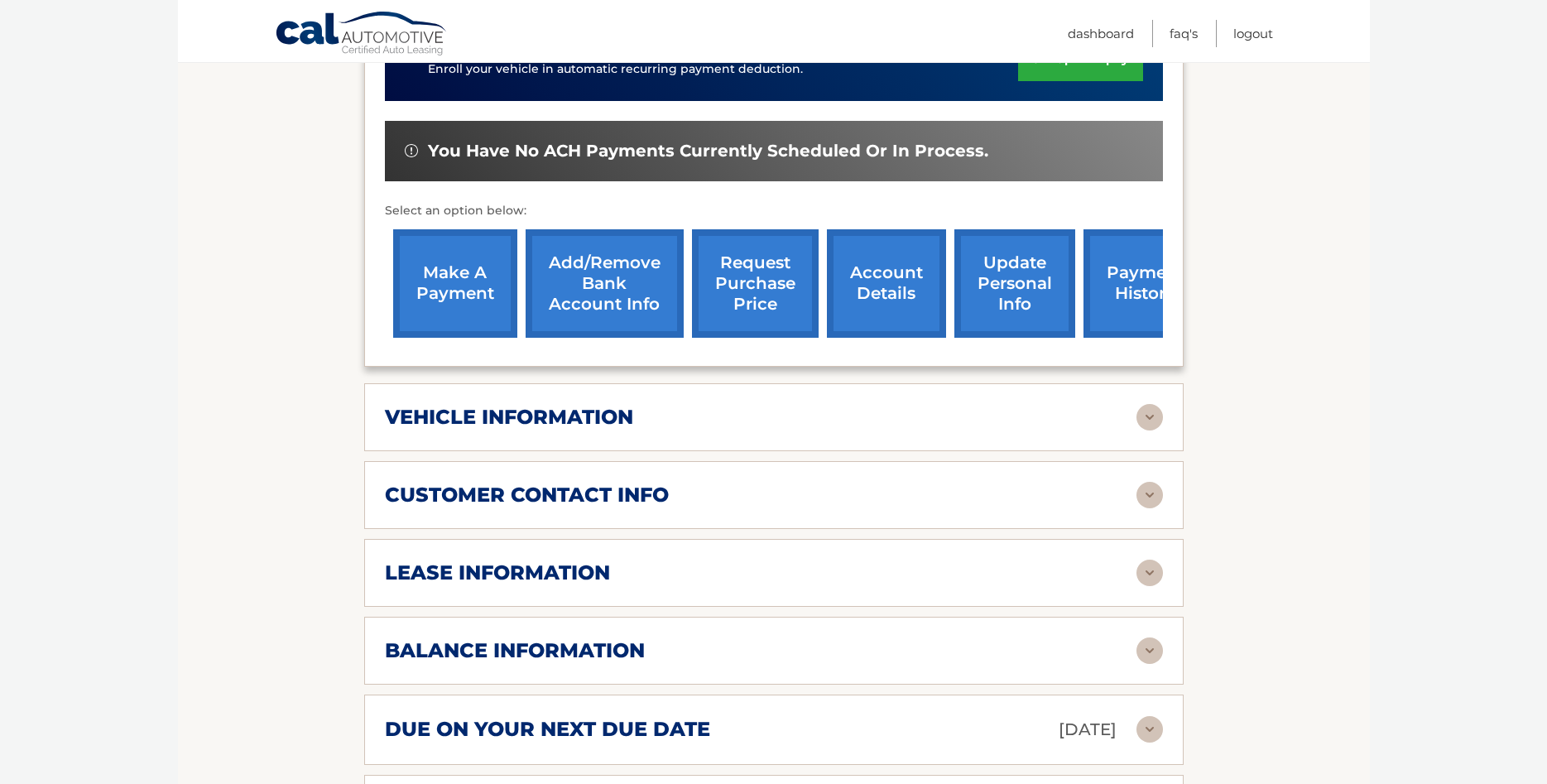
click at [588, 256] on link "Add/Remove bank account info" at bounding box center [604, 283] width 158 height 108
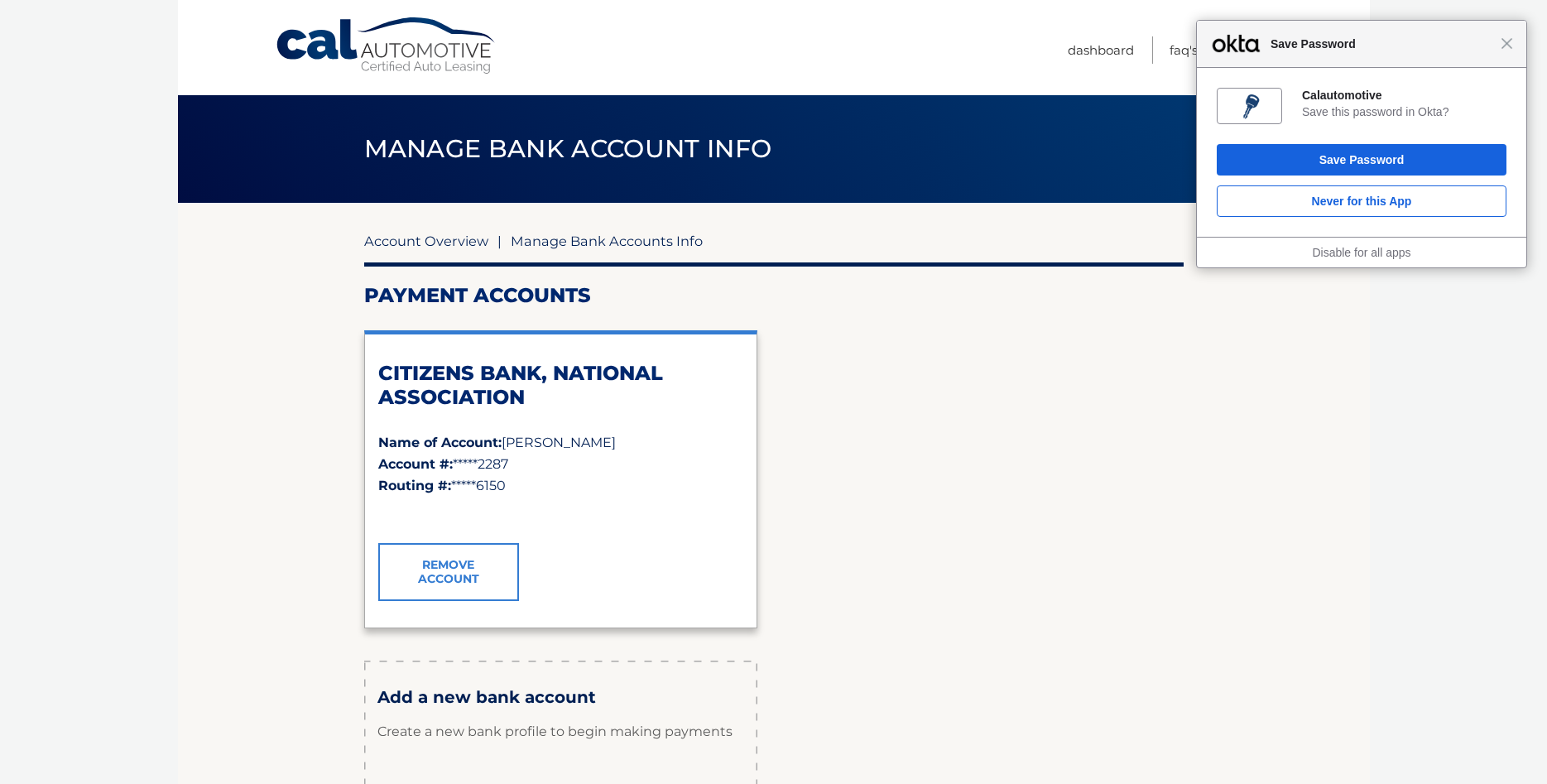
click at [406, 244] on link "Account Overview" at bounding box center [425, 241] width 124 height 17
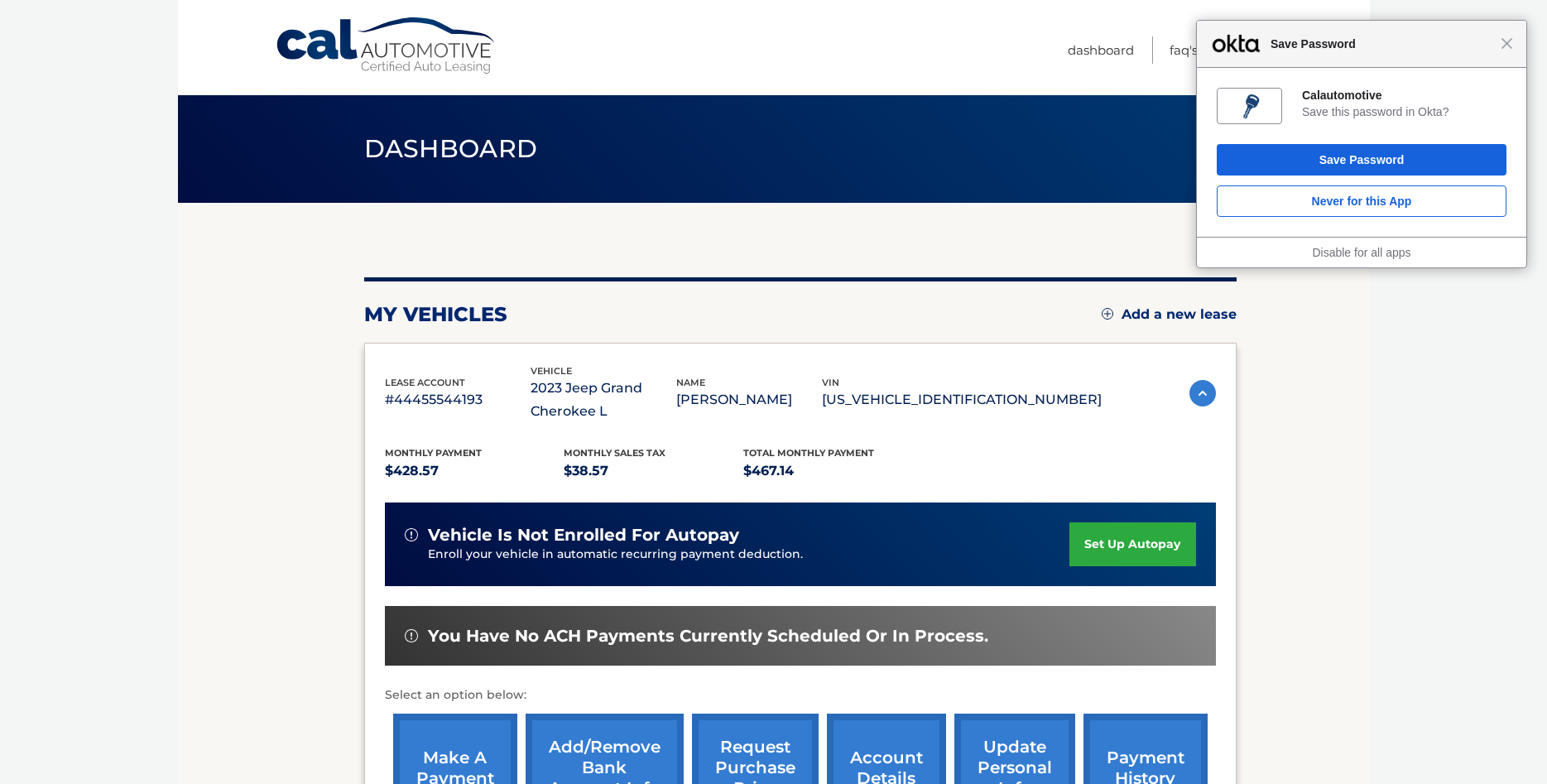
click at [692, 750] on link "request purchase price" at bounding box center [756, 767] width 127 height 108
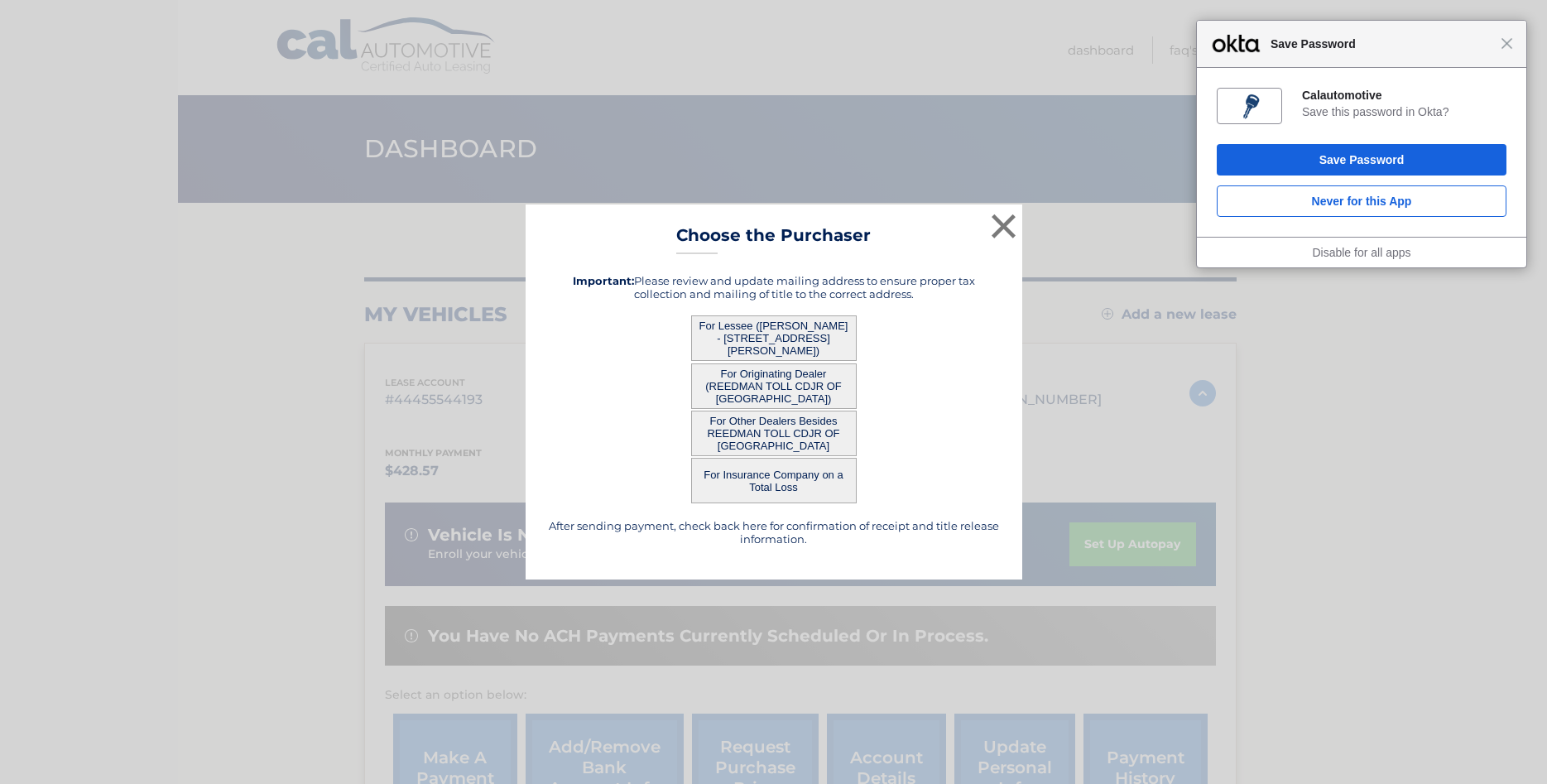
click at [790, 348] on button "For Lessee ([PERSON_NAME] - [STREET_ADDRESS][PERSON_NAME])" at bounding box center [774, 338] width 166 height 46
drag, startPoint x: 637, startPoint y: 532, endPoint x: 866, endPoint y: 565, distance: 231.4
click at [866, 558] on div "After sending payment, check back here for confirmation of receipt and title re…" at bounding box center [774, 409] width 455 height 298
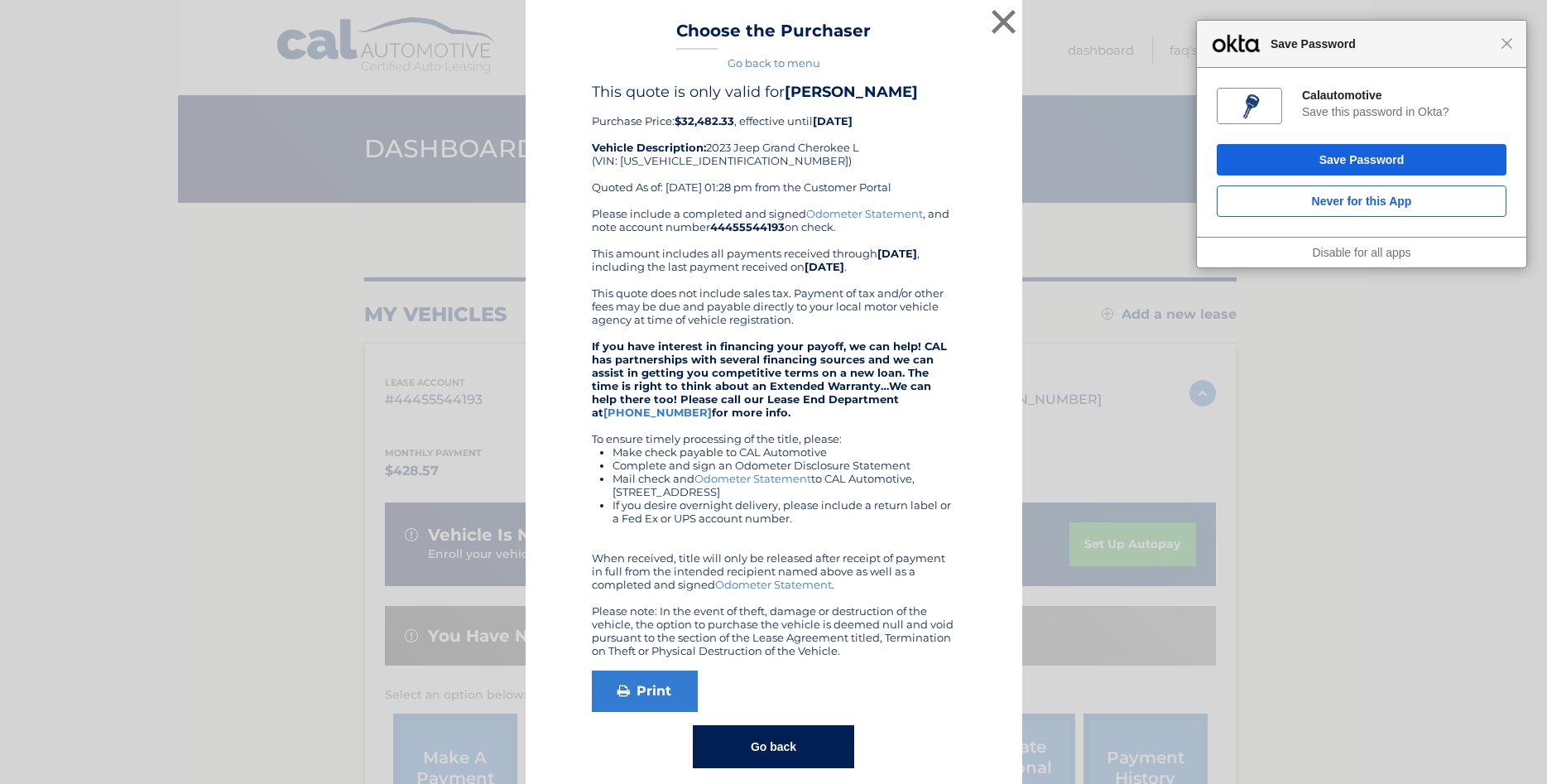
click at [861, 548] on div "Please include a completed and signed Odometer Statement , and note account num…" at bounding box center [773, 432] width 364 height 450
click at [719, 123] on b "$32,482.33" at bounding box center [704, 121] width 60 height 13
click at [679, 129] on div "This quote is only valid for [PERSON_NAME] Purchase Price: $32,482.33 , effecti…" at bounding box center [773, 144] width 364 height 124
drag, startPoint x: 678, startPoint y: 119, endPoint x: 736, endPoint y: 118, distance: 58.0
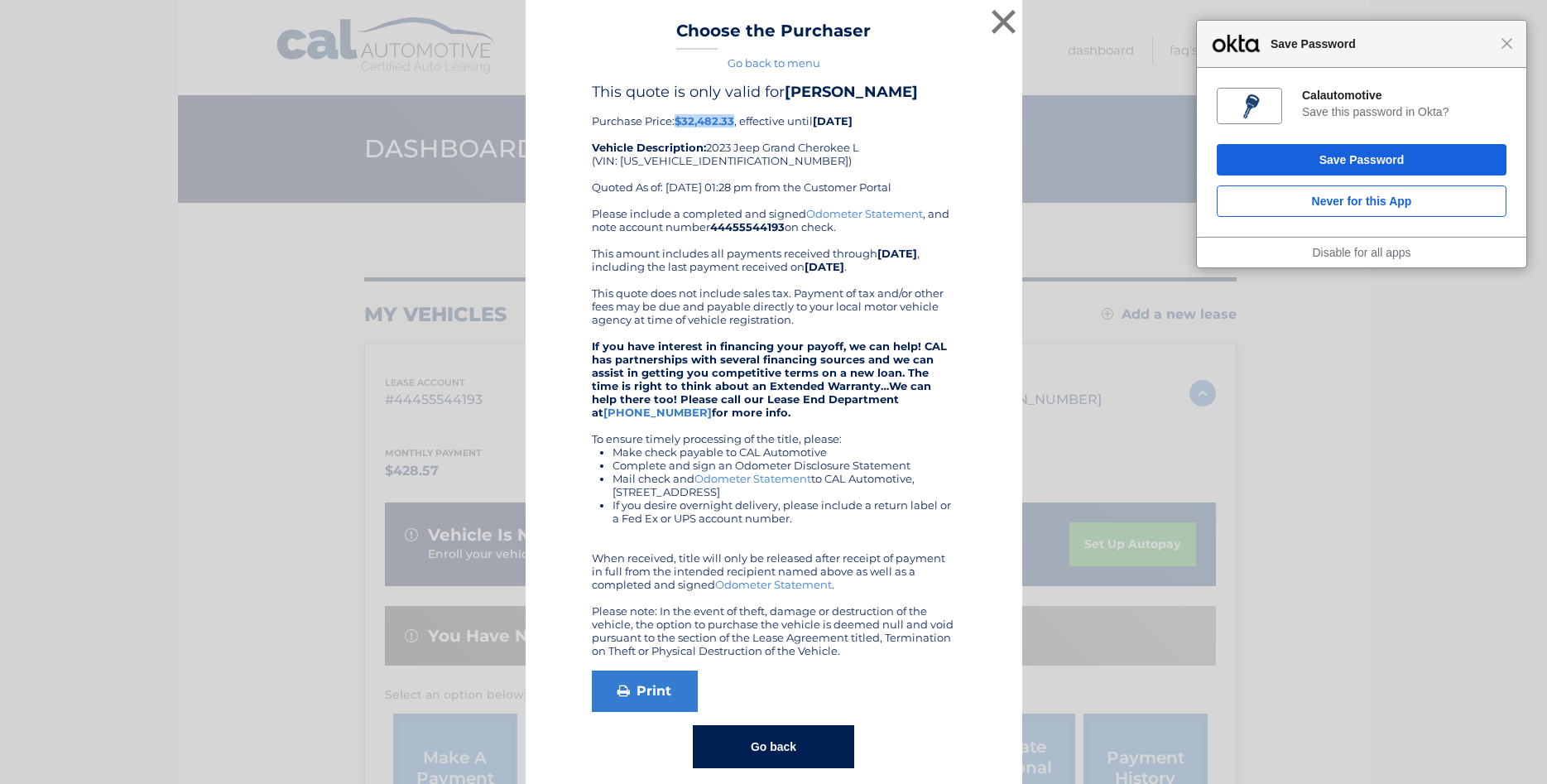
click at [736, 118] on div "This quote is only valid for [PERSON_NAME] Purchase Price: $32,482.33 , effecti…" at bounding box center [773, 144] width 364 height 124
copy b "$32,482.33"
click at [691, 261] on div "Please include a completed and signed Odometer Statement , and note account num…" at bounding box center [773, 432] width 364 height 450
click at [998, 25] on button "×" at bounding box center [1004, 21] width 33 height 33
